Goal: Navigation & Orientation: Find specific page/section

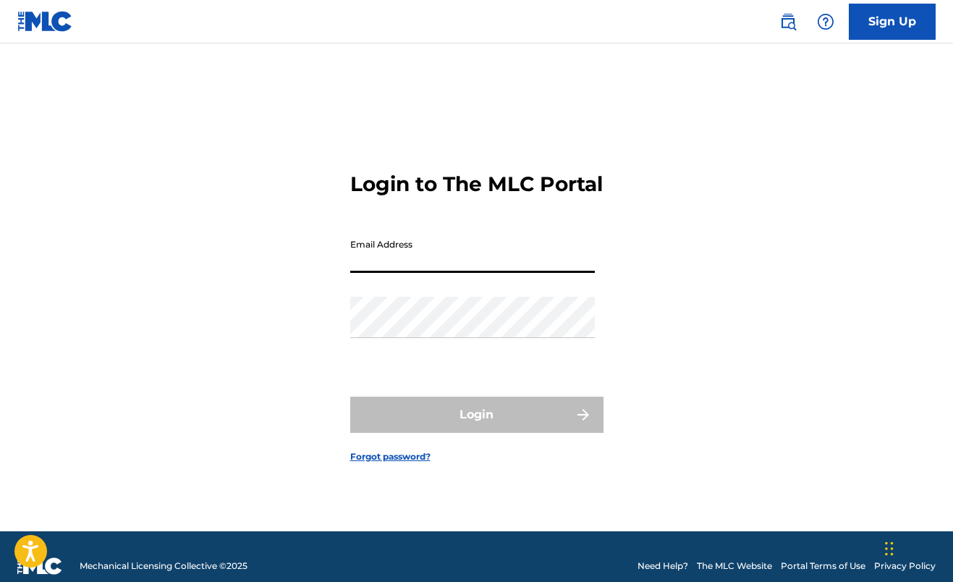
click at [417, 267] on input "Email Address" at bounding box center [472, 252] width 245 height 41
type input "[EMAIL_ADDRESS][DOMAIN_NAME]"
click at [476, 427] on button "Login" at bounding box center [476, 415] width 253 height 36
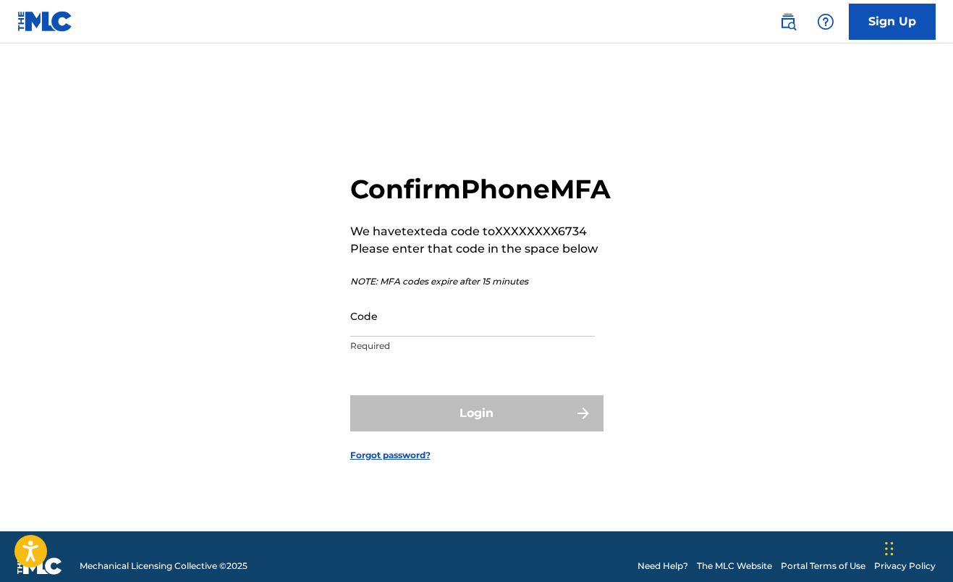
click at [415, 331] on input "Code" at bounding box center [472, 315] width 245 height 41
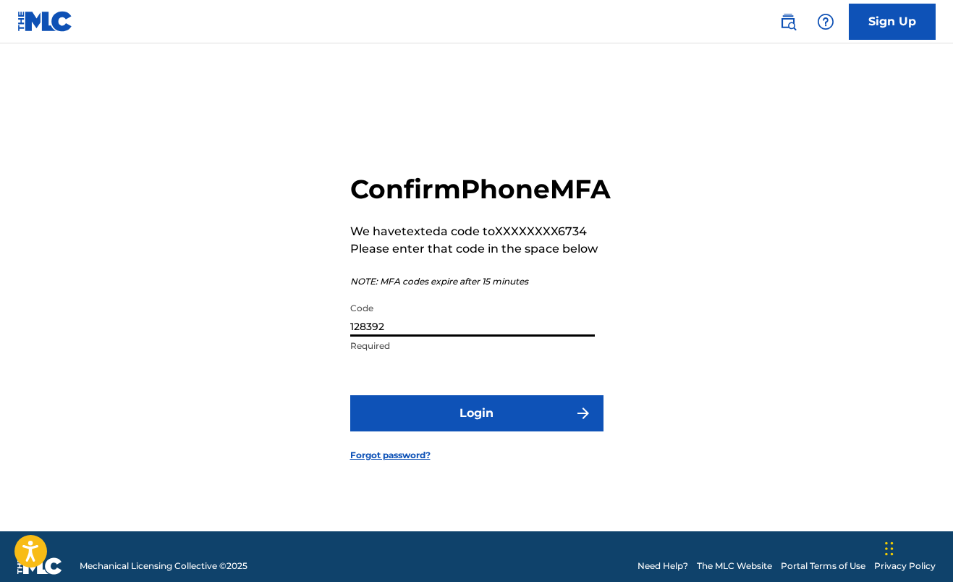
type input "128392"
click at [476, 429] on button "Login" at bounding box center [476, 413] width 253 height 36
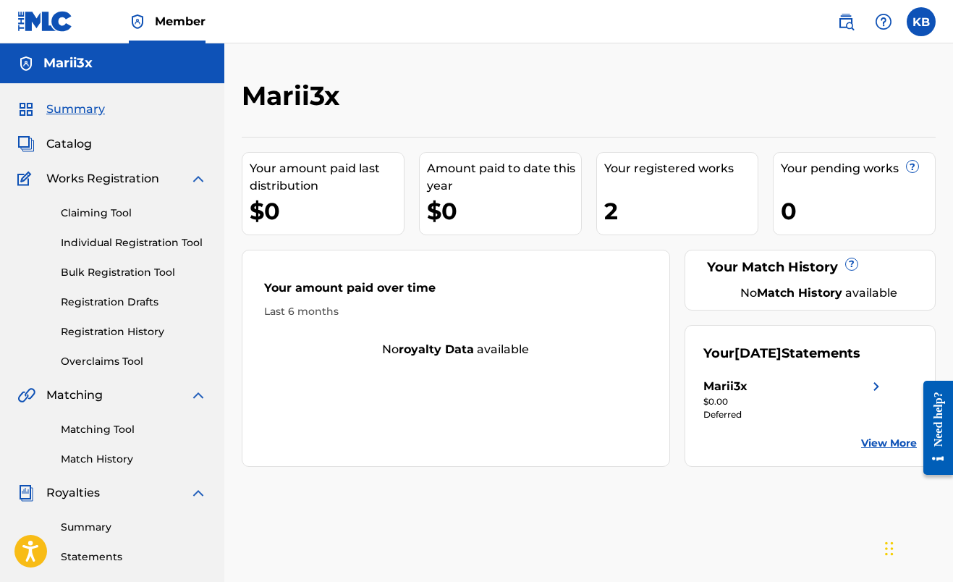
click at [728, 413] on div "Deferred" at bounding box center [795, 414] width 182 height 13
click at [883, 448] on link "View More" at bounding box center [890, 443] width 56 height 15
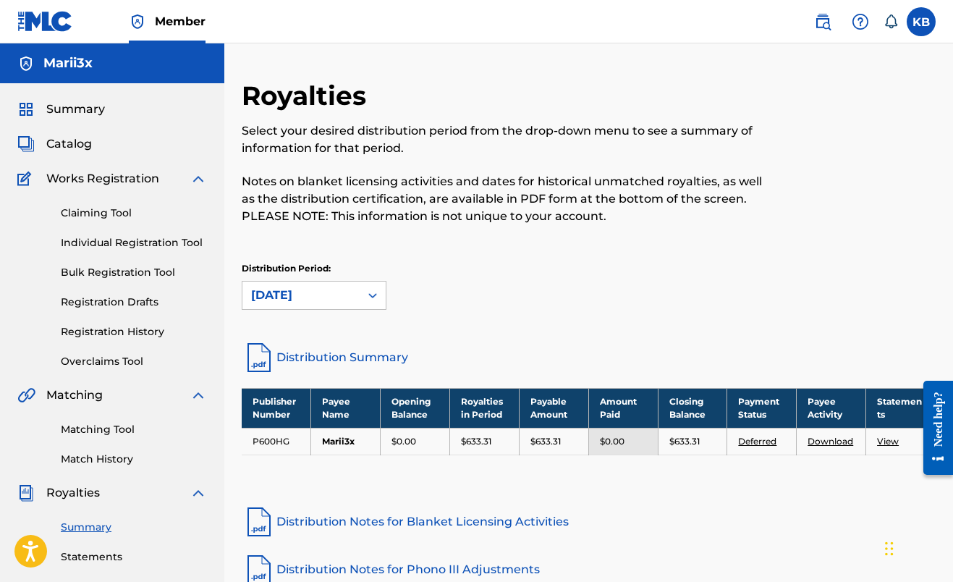
click at [108, 207] on link "Claiming Tool" at bounding box center [134, 213] width 146 height 15
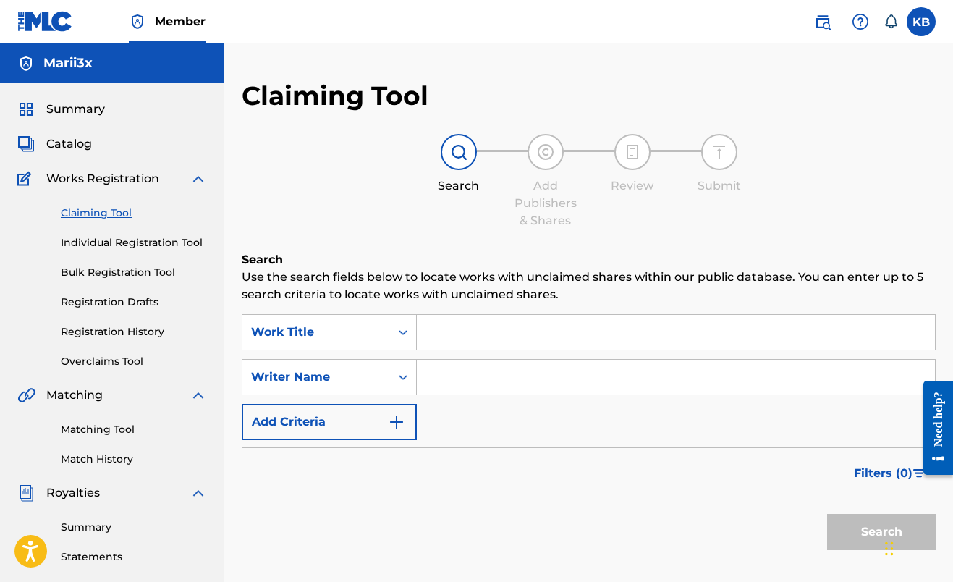
click at [66, 152] on span "Catalog" at bounding box center [69, 143] width 46 height 17
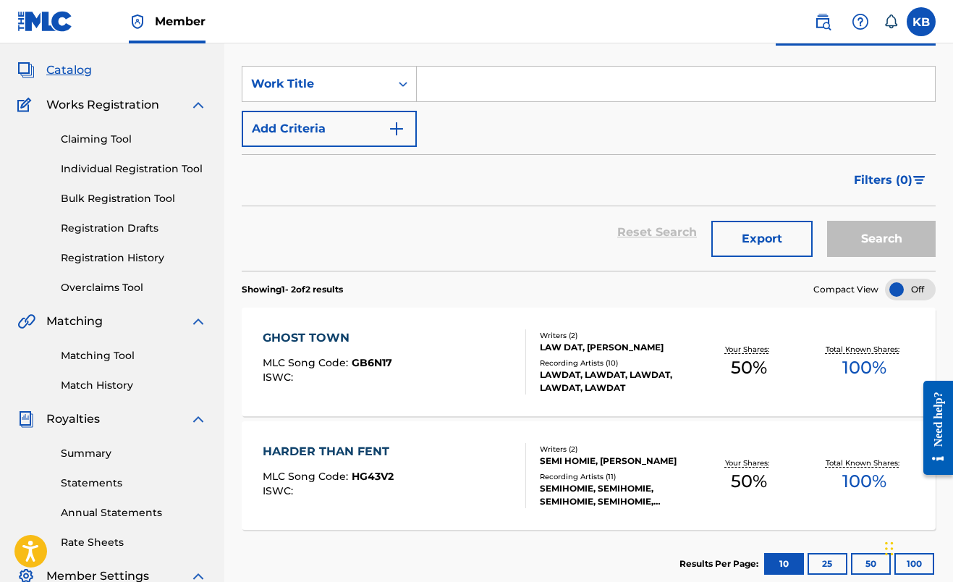
scroll to position [56, 0]
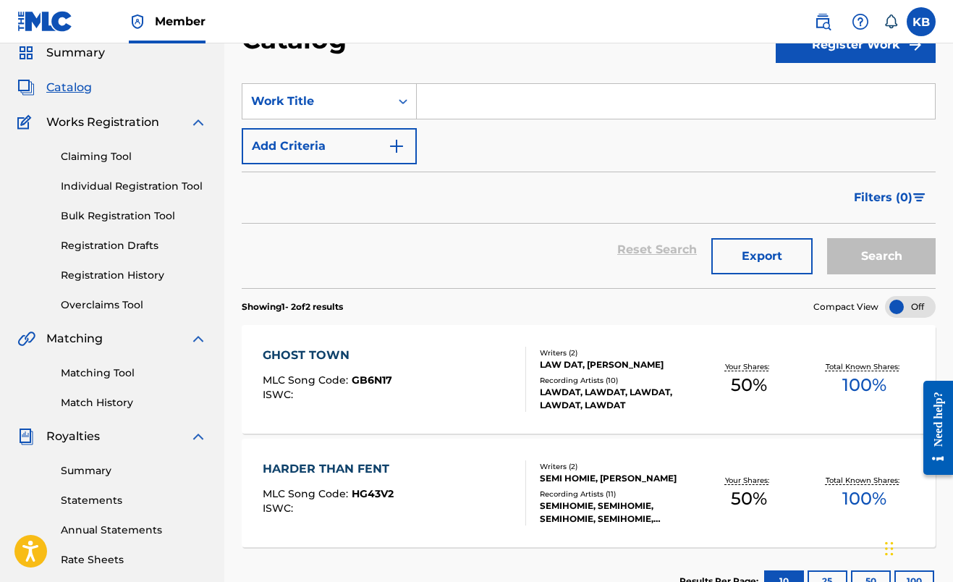
click at [92, 186] on link "Individual Registration Tool" at bounding box center [134, 186] width 146 height 15
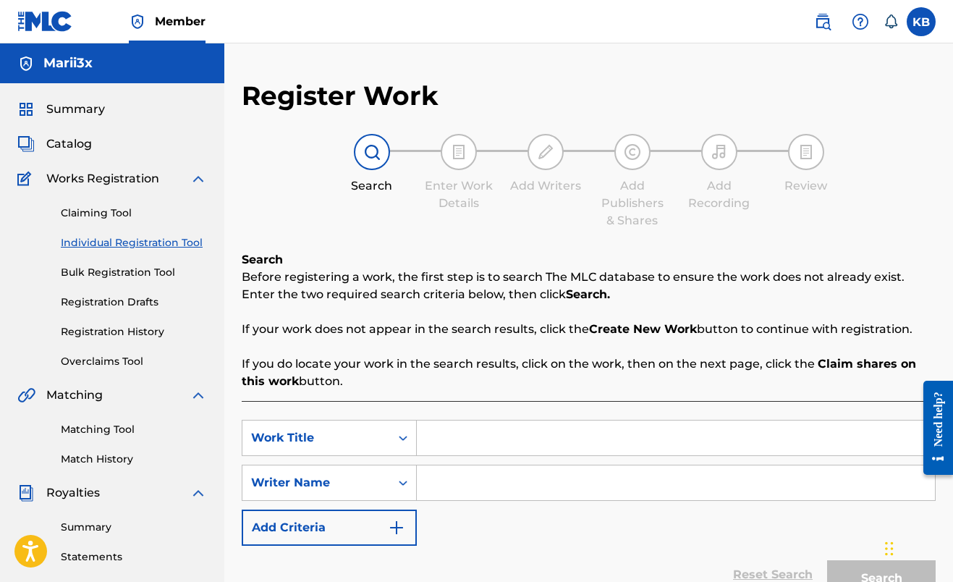
click at [111, 206] on link "Claiming Tool" at bounding box center [134, 213] width 146 height 15
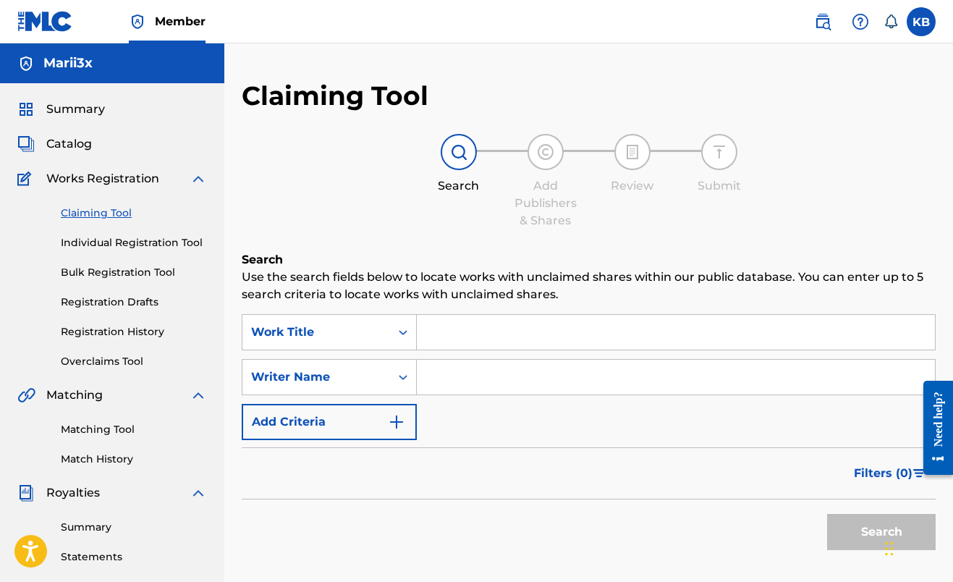
click at [54, 106] on span "Summary" at bounding box center [75, 109] width 59 height 17
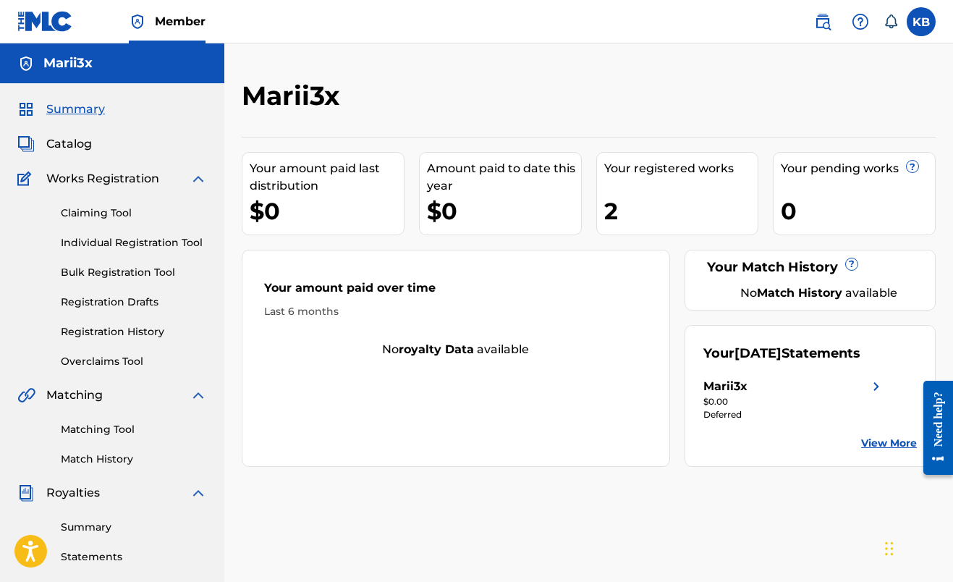
click at [86, 211] on link "Claiming Tool" at bounding box center [134, 213] width 146 height 15
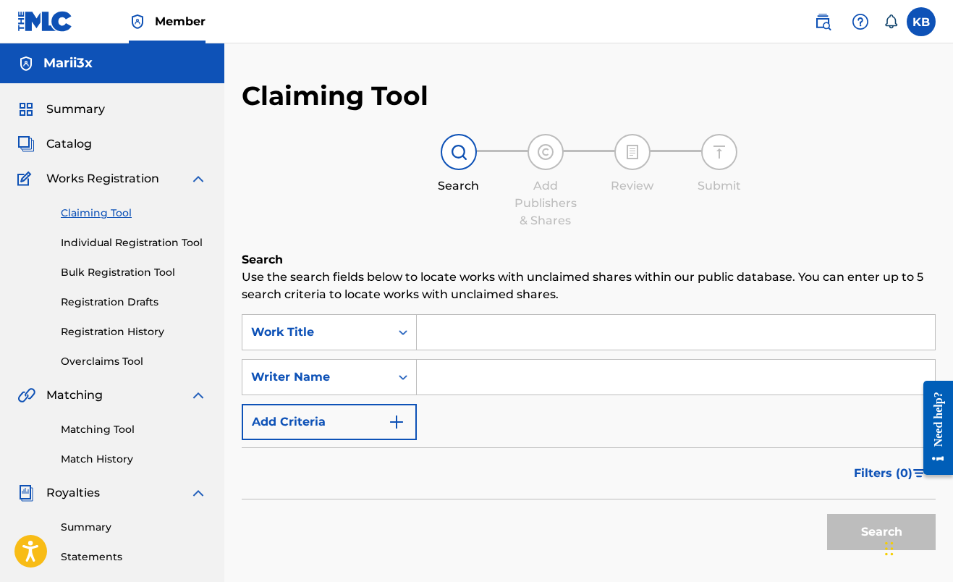
click at [121, 255] on div "Claiming Tool Individual Registration Tool Bulk Registration Tool Registration …" at bounding box center [112, 279] width 190 height 182
click at [117, 247] on link "Individual Registration Tool" at bounding box center [134, 242] width 146 height 15
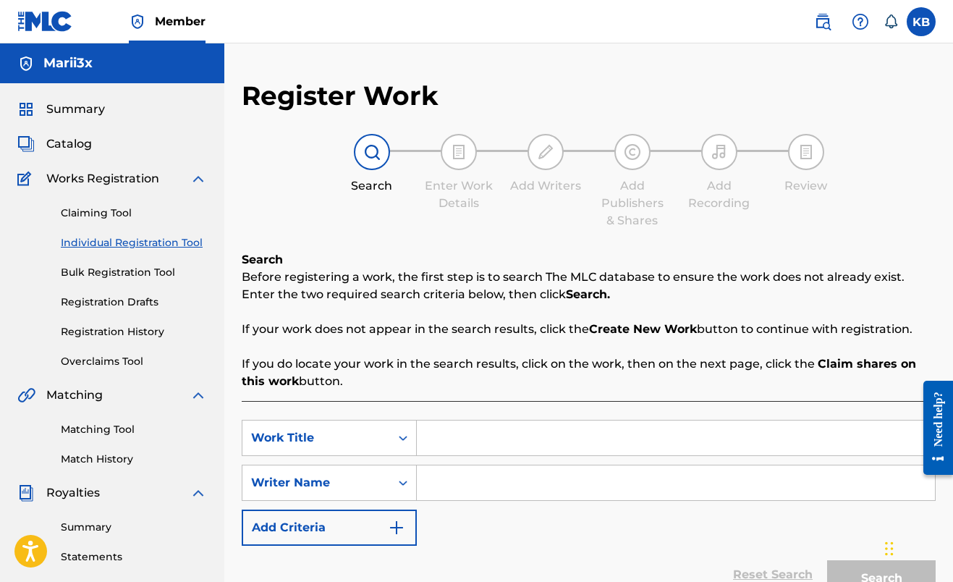
click at [137, 270] on link "Bulk Registration Tool" at bounding box center [134, 272] width 146 height 15
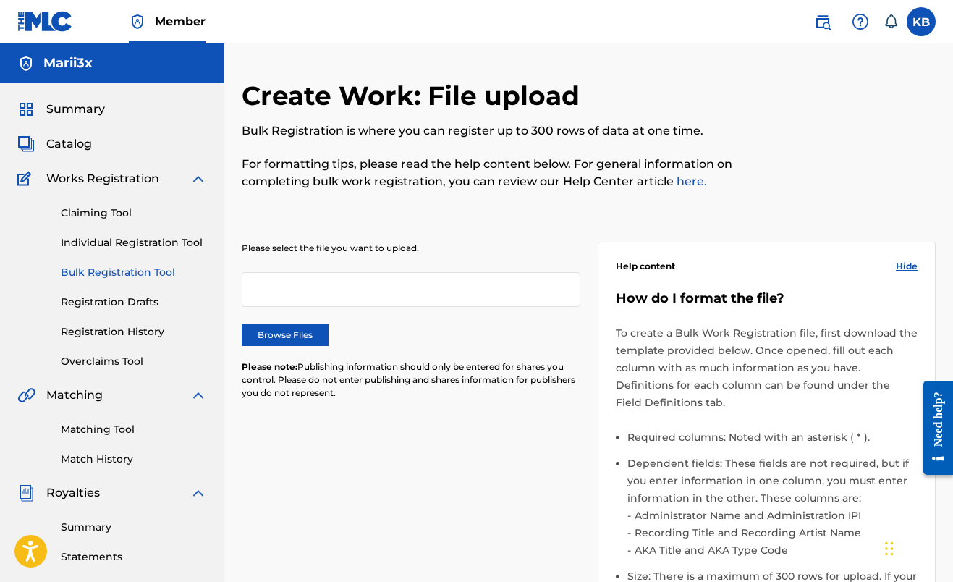
click at [129, 298] on link "Registration Drafts" at bounding box center [134, 302] width 146 height 15
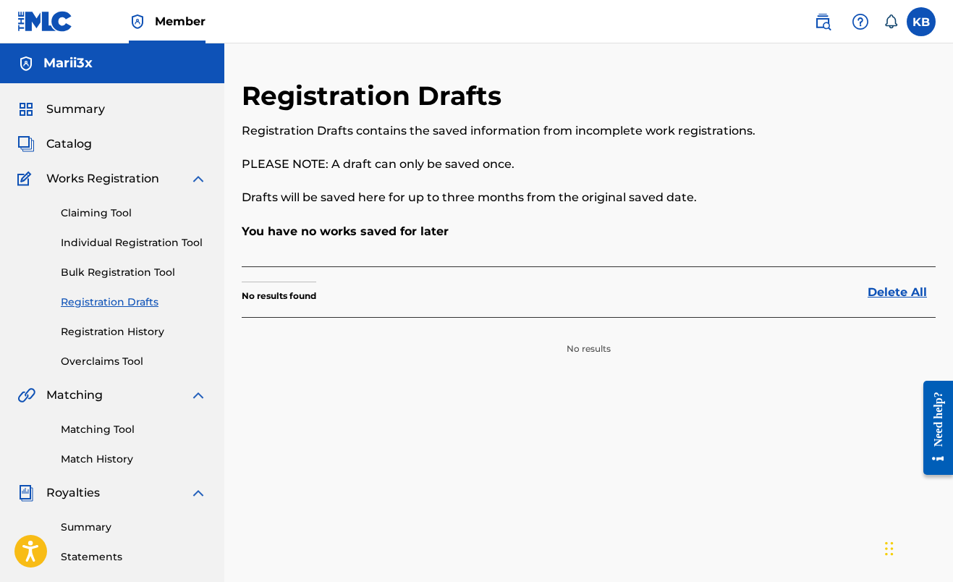
click at [119, 273] on link "Bulk Registration Tool" at bounding box center [134, 272] width 146 height 15
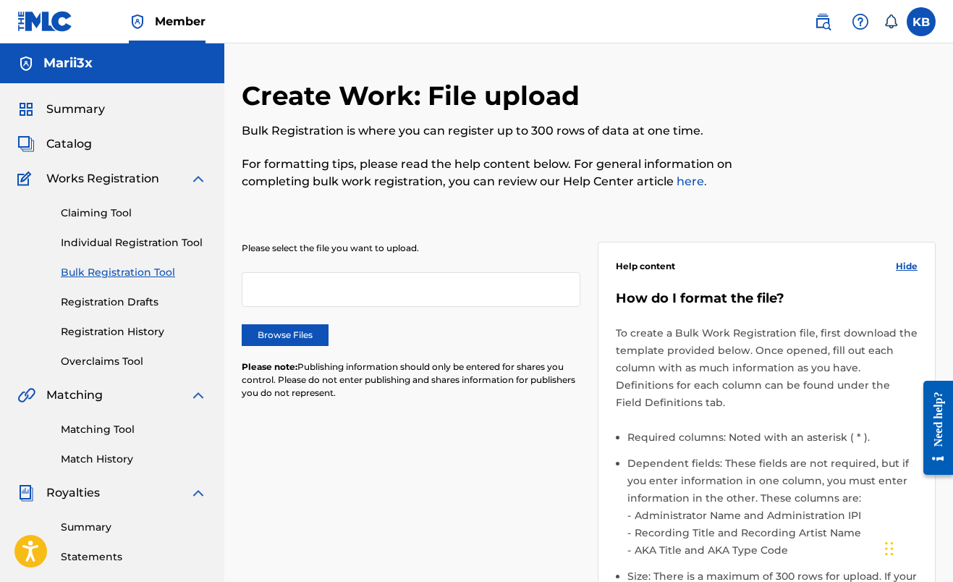
click at [119, 273] on link "Bulk Registration Tool" at bounding box center [134, 272] width 146 height 15
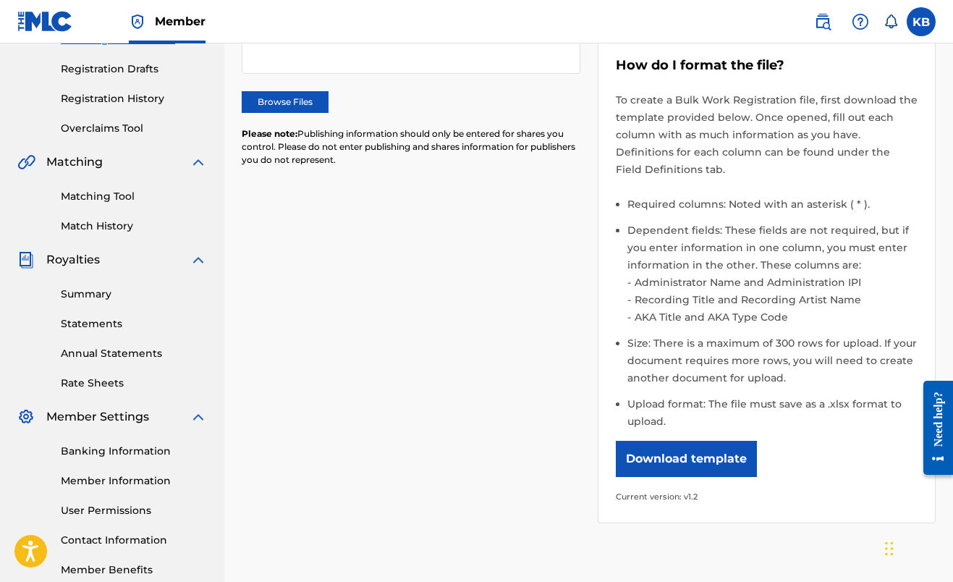
scroll to position [238, 0]
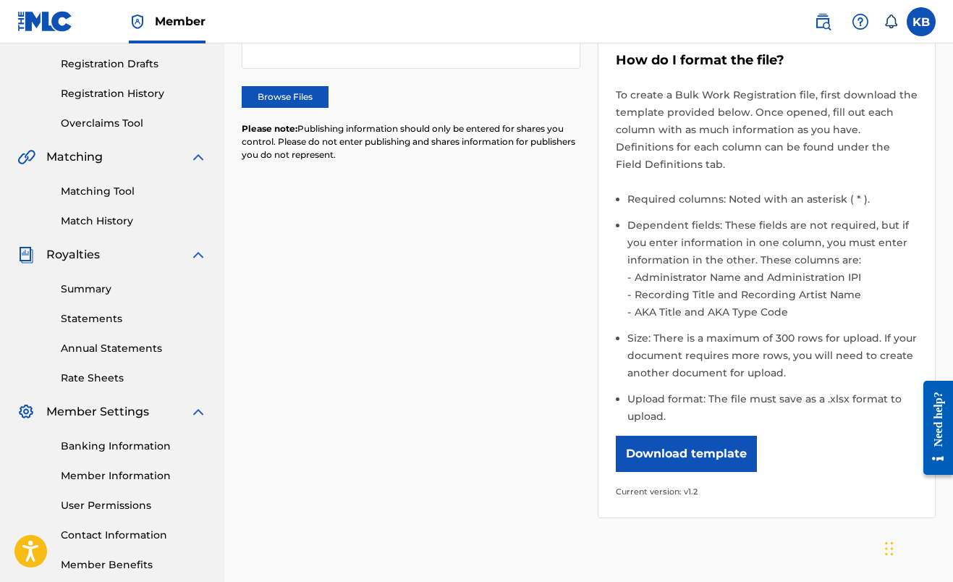
click at [85, 353] on link "Annual Statements" at bounding box center [134, 348] width 146 height 15
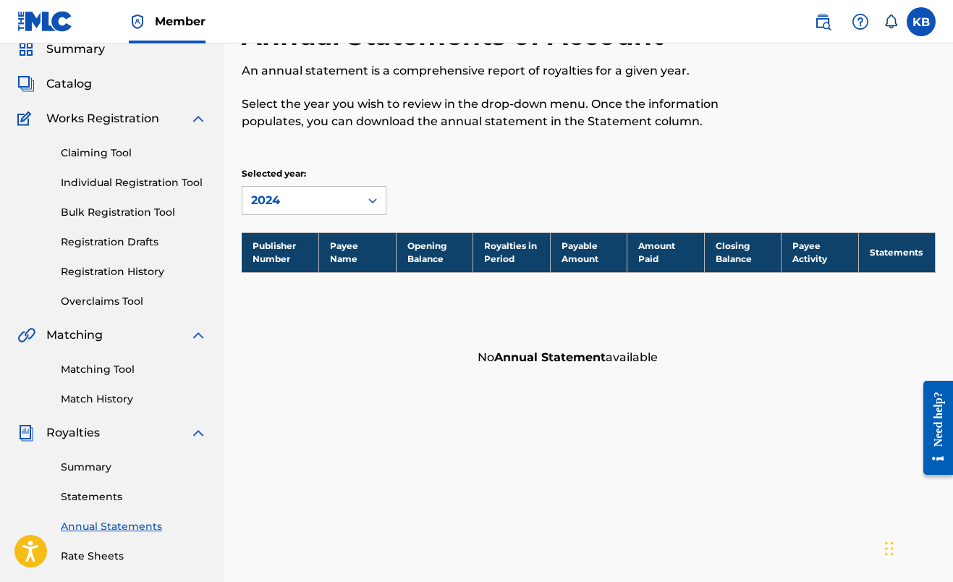
scroll to position [64, 0]
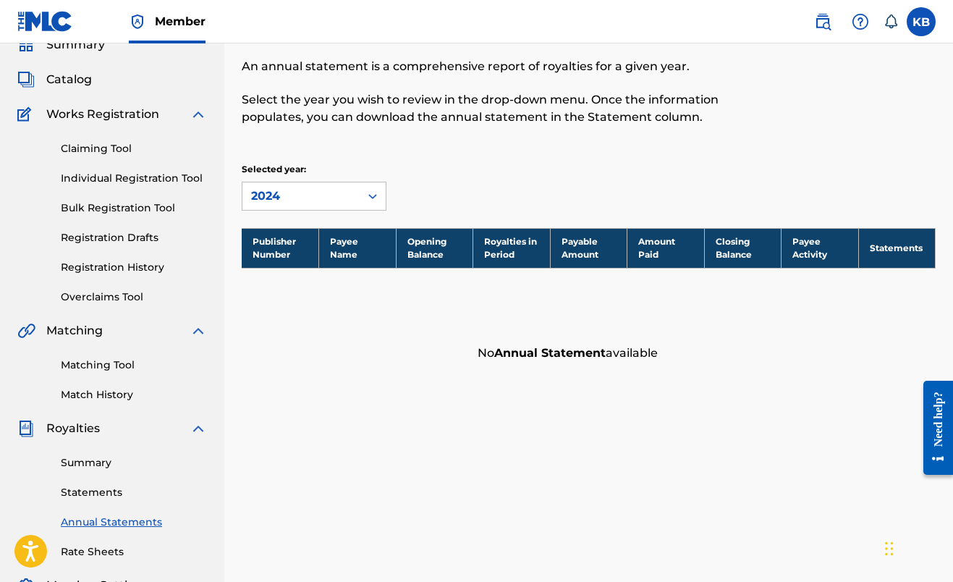
click at [88, 470] on link "Summary" at bounding box center [134, 462] width 146 height 15
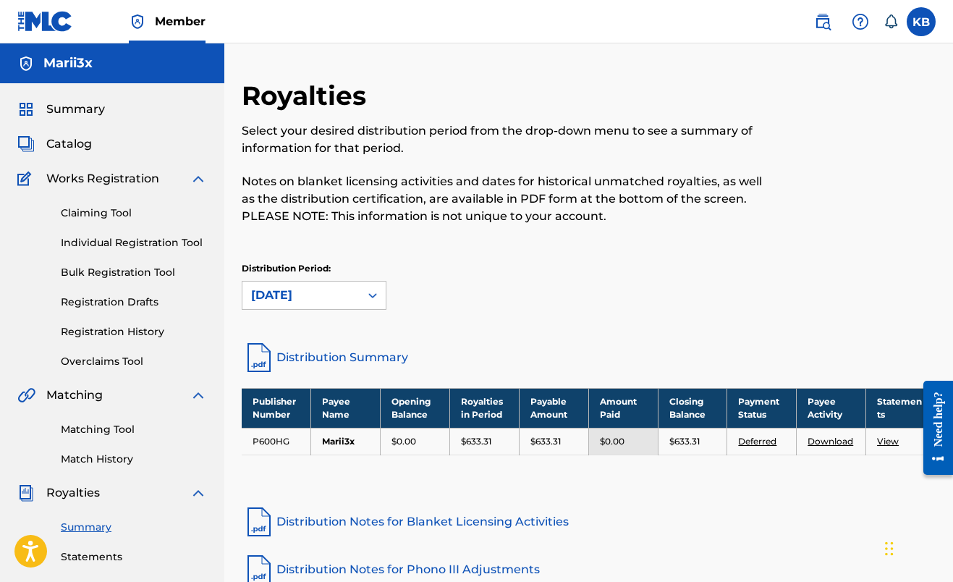
scroll to position [13, 0]
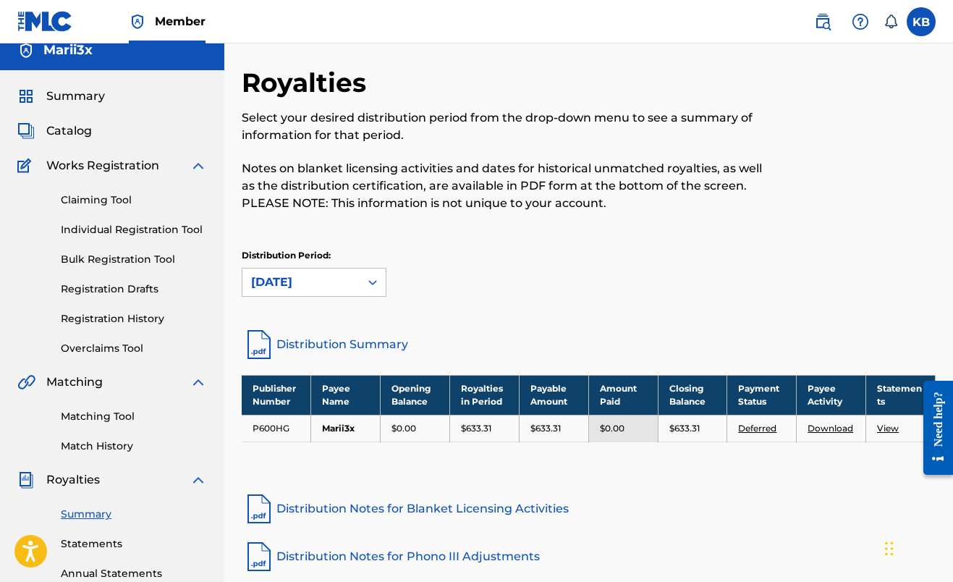
click at [111, 312] on link "Registration History" at bounding box center [134, 318] width 146 height 15
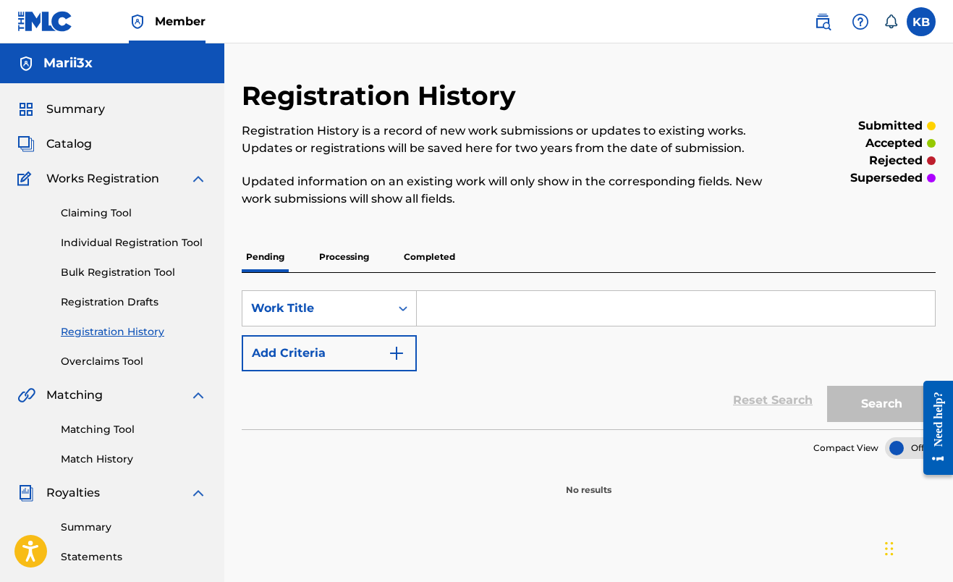
click at [114, 269] on link "Bulk Registration Tool" at bounding box center [134, 272] width 146 height 15
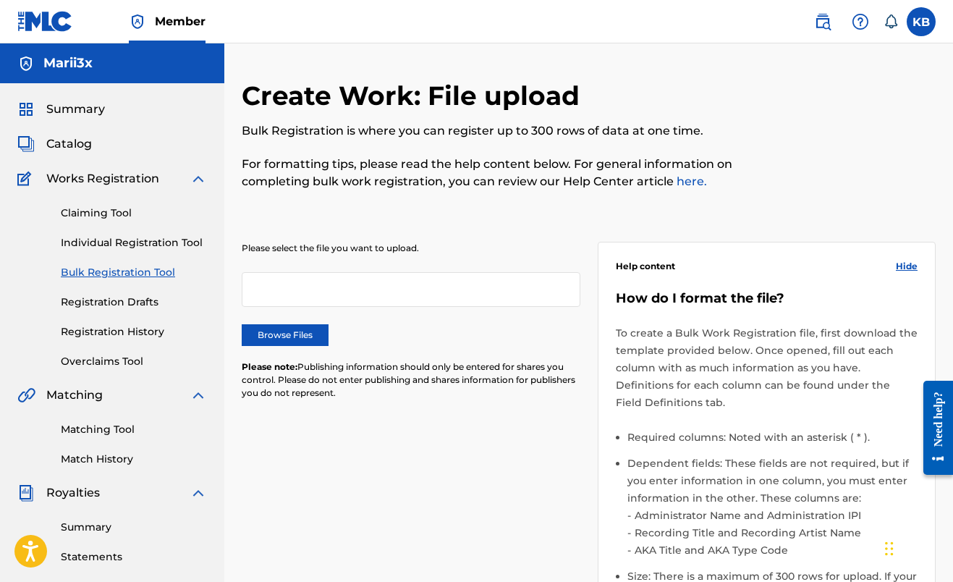
click at [111, 245] on link "Individual Registration Tool" at bounding box center [134, 242] width 146 height 15
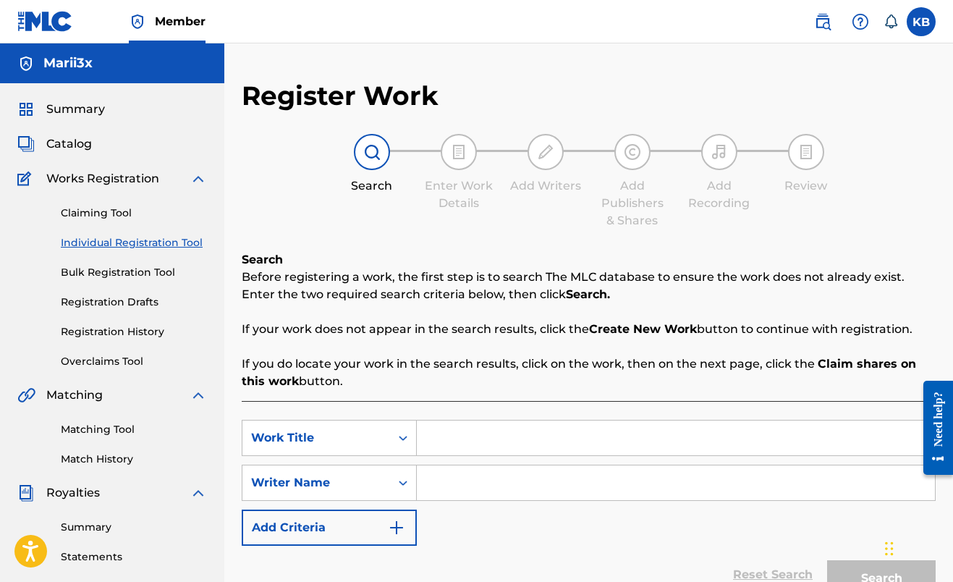
click at [100, 214] on link "Claiming Tool" at bounding box center [134, 213] width 146 height 15
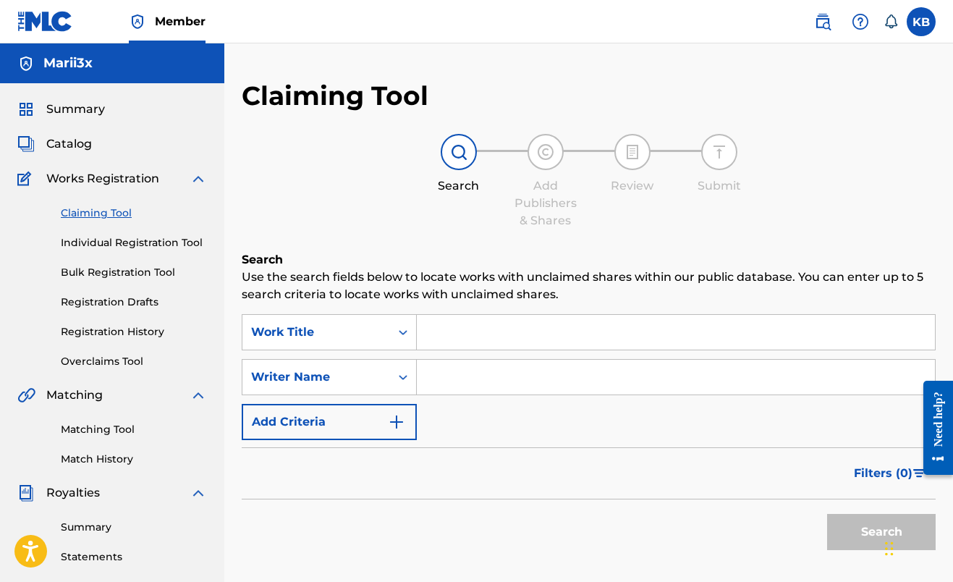
scroll to position [15, 0]
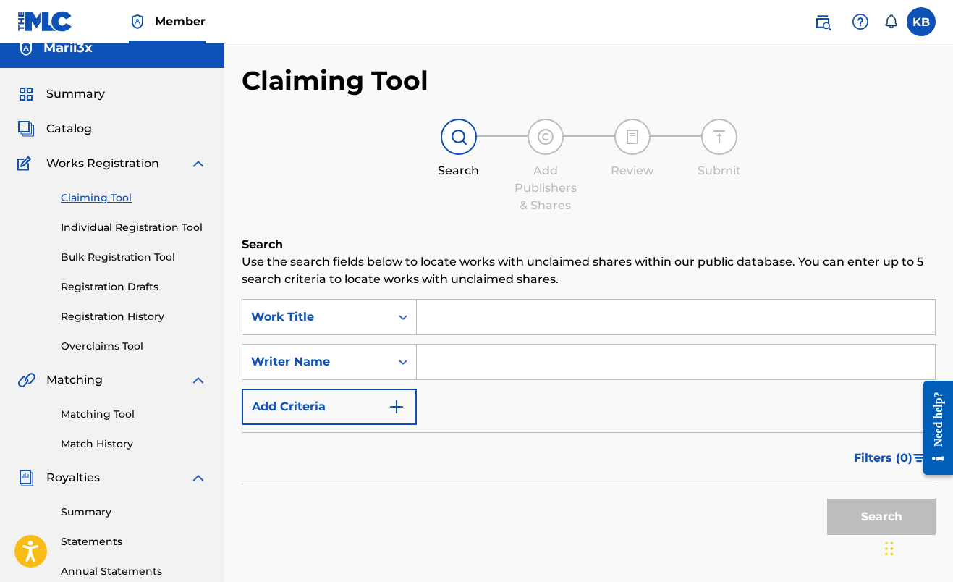
click at [101, 523] on div "Summary Statements Annual Statements Rate Sheets" at bounding box center [112, 548] width 190 height 122
click at [96, 512] on link "Summary" at bounding box center [134, 512] width 146 height 15
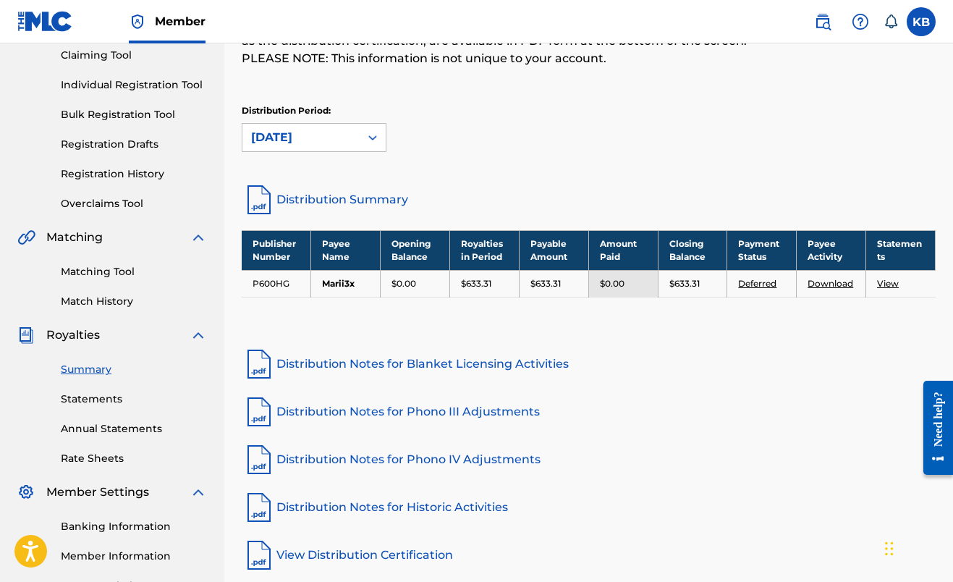
scroll to position [167, 0]
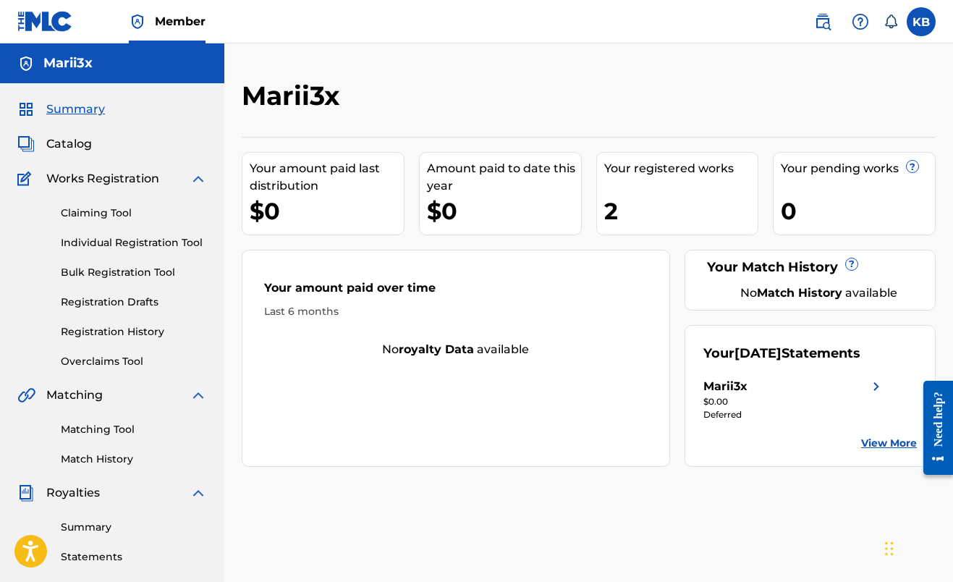
click at [871, 446] on link "View More" at bounding box center [890, 443] width 56 height 15
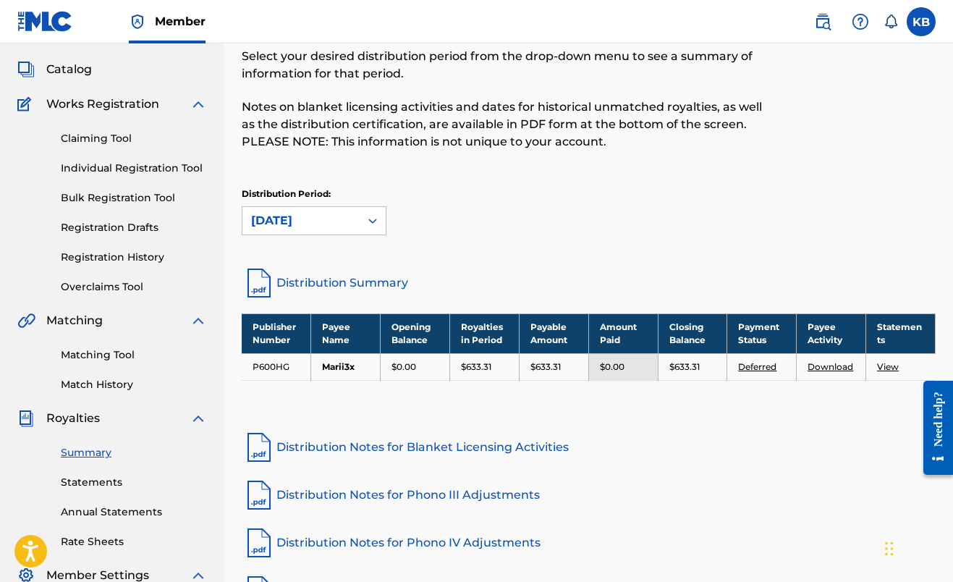
scroll to position [102, 0]
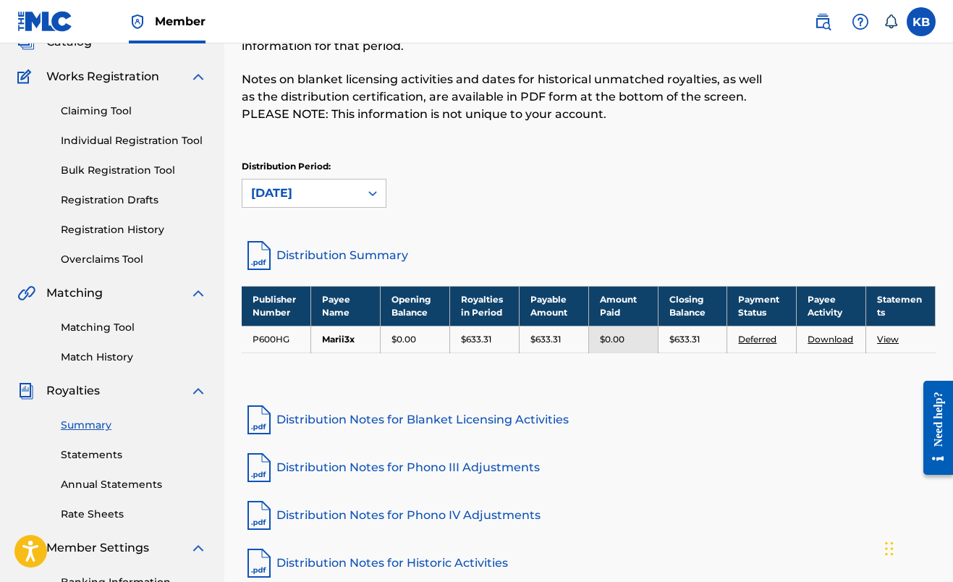
click at [376, 354] on div "Publisher Number Payee Name Opening Balance Royalties in Period Payable Amount …" at bounding box center [589, 338] width 694 height 104
